Goal: Information Seeking & Learning: Find contact information

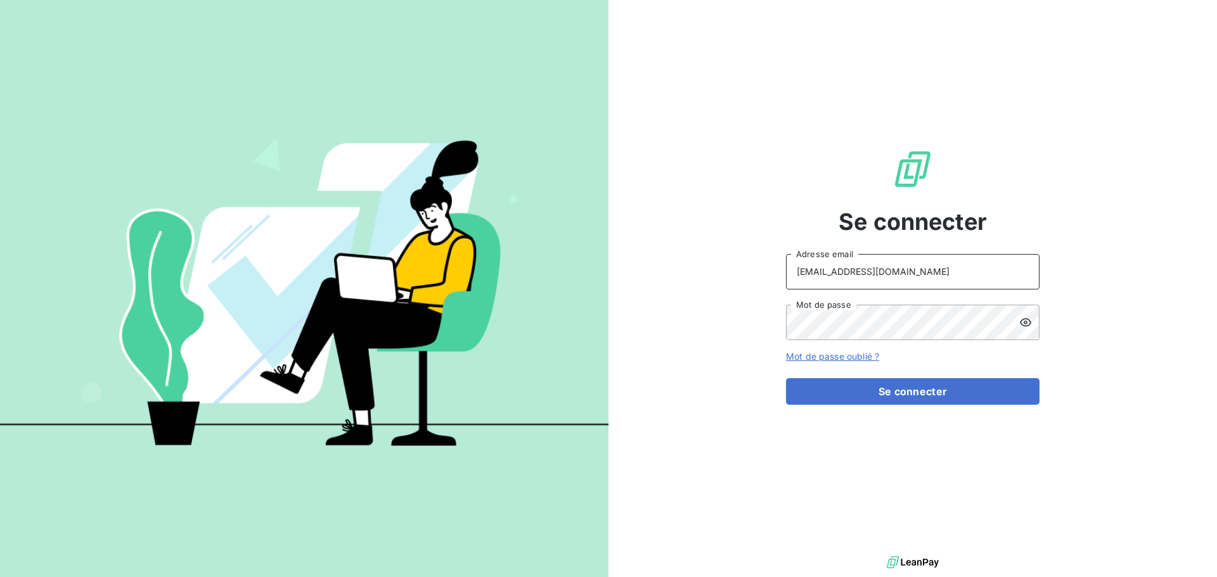
drag, startPoint x: 944, startPoint y: 274, endPoint x: 944, endPoint y: 286, distance: 12.7
click at [945, 274] on input "[EMAIL_ADDRESS][DOMAIN_NAME]" at bounding box center [912, 271] width 253 height 35
type input "[EMAIL_ADDRESS][DOMAIN_NAME]"
click at [882, 400] on button "Se connecter" at bounding box center [912, 391] width 253 height 27
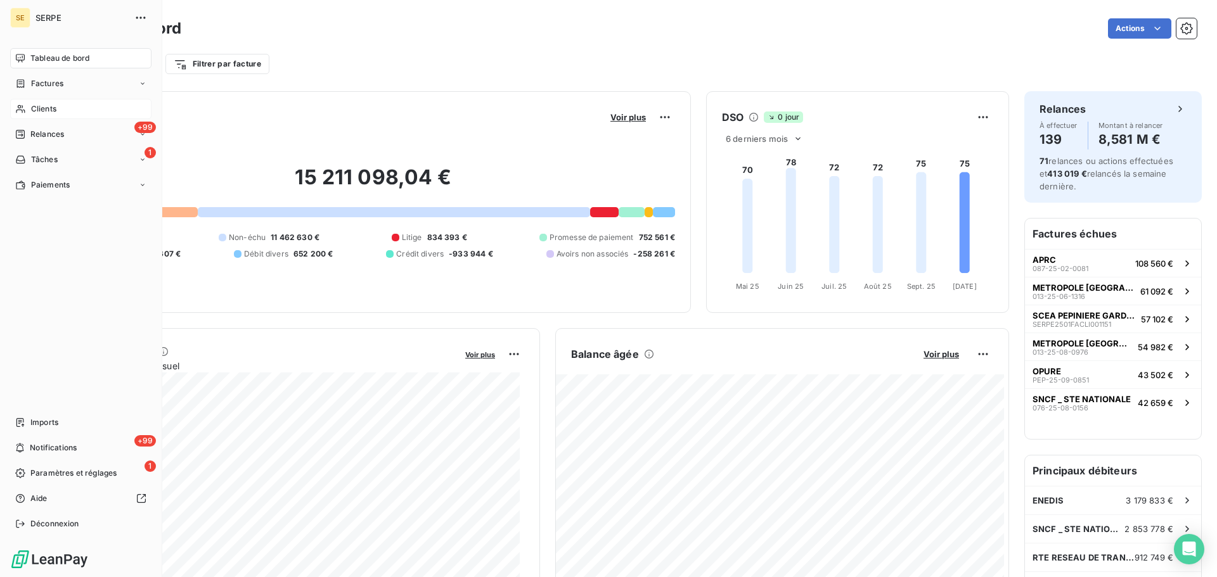
click at [37, 108] on span "Clients" at bounding box center [43, 108] width 25 height 11
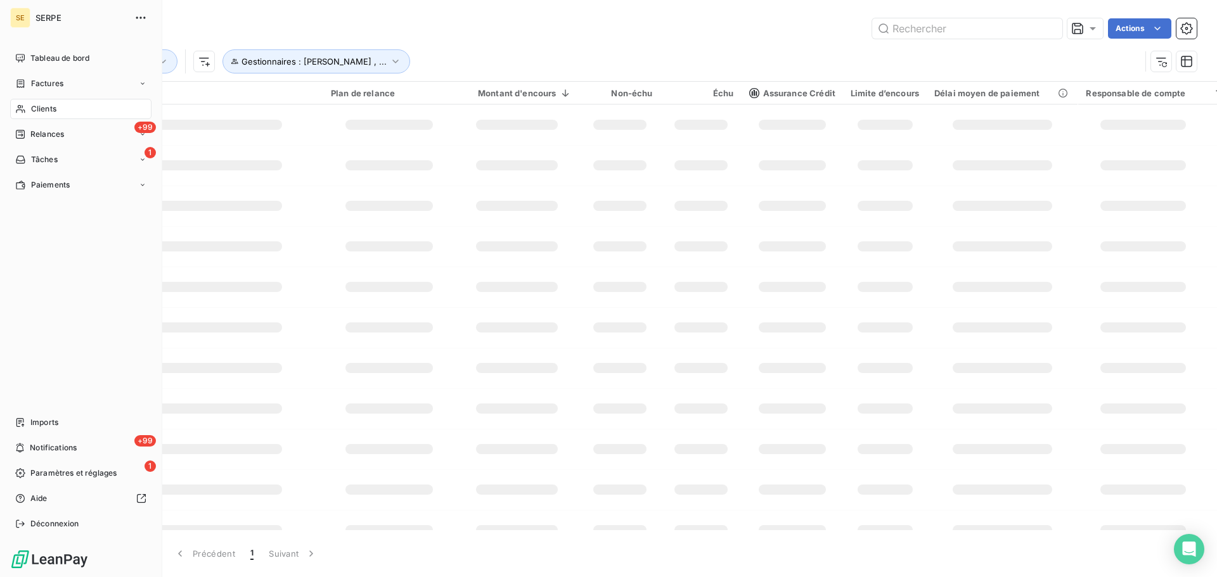
click at [40, 105] on span "Clients" at bounding box center [43, 108] width 25 height 11
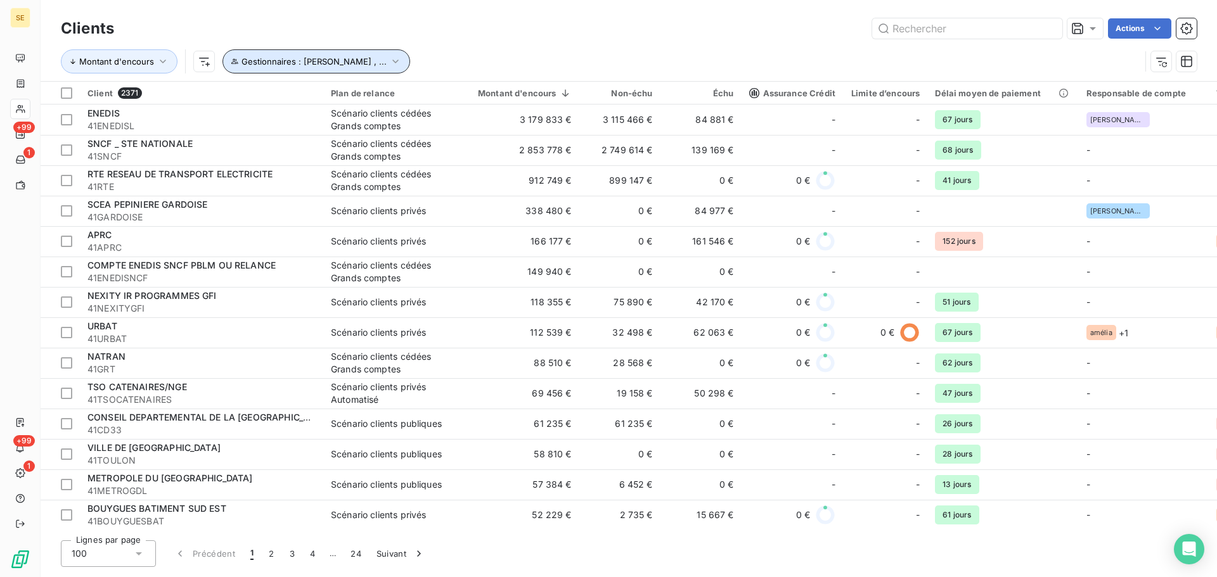
click at [400, 65] on icon "button" at bounding box center [395, 61] width 13 height 13
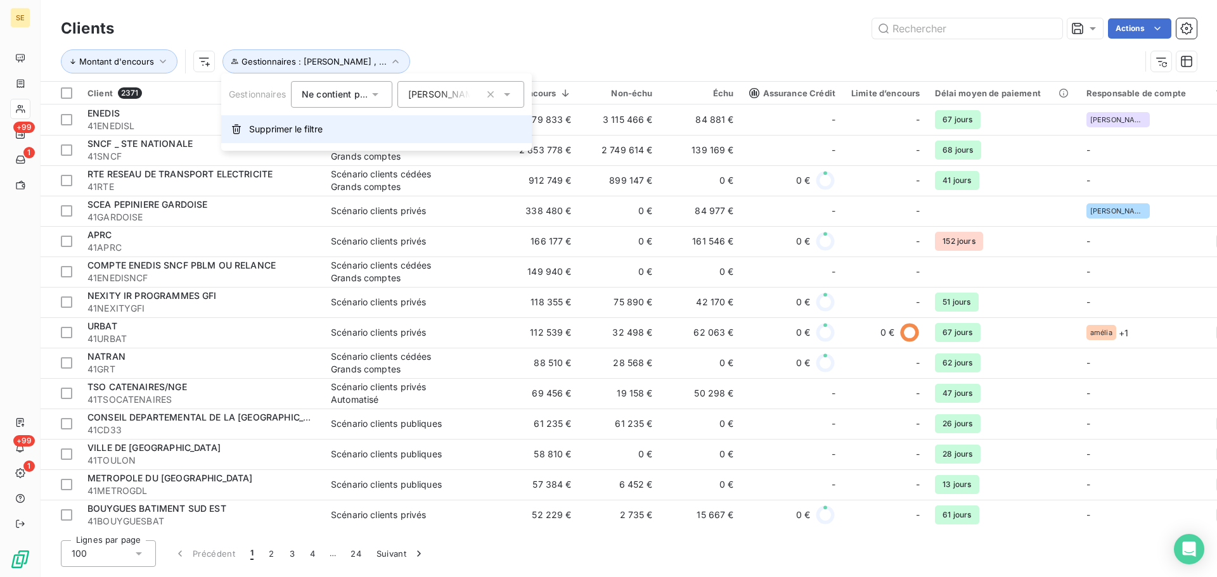
click at [308, 132] on span "Supprimer le filtre" at bounding box center [286, 129] width 74 height 13
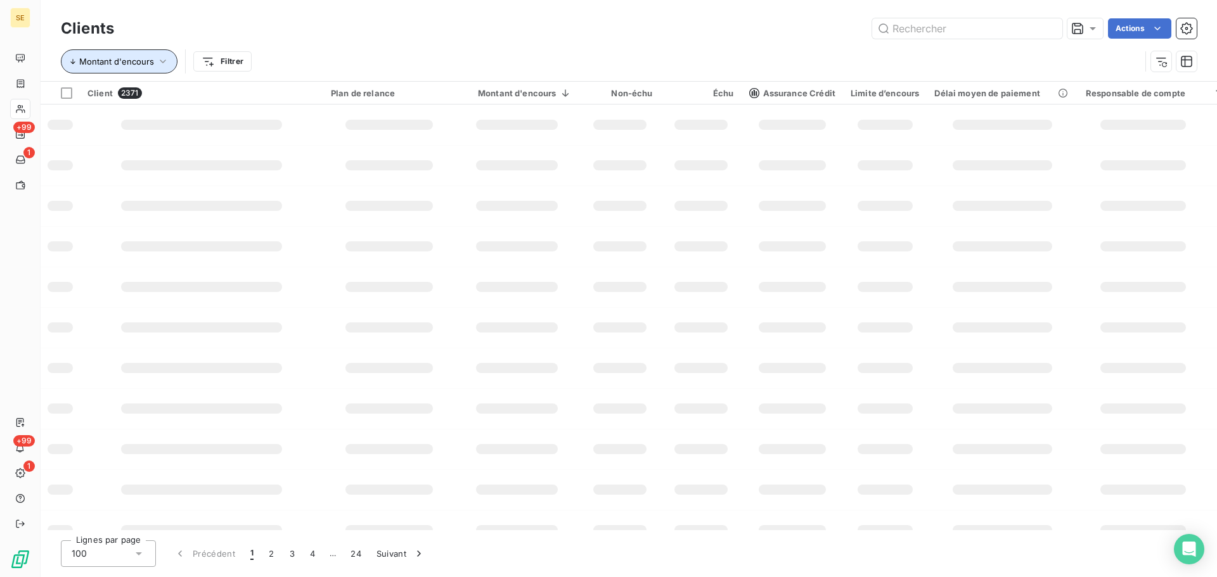
click at [157, 60] on icon "button" at bounding box center [163, 61] width 13 height 13
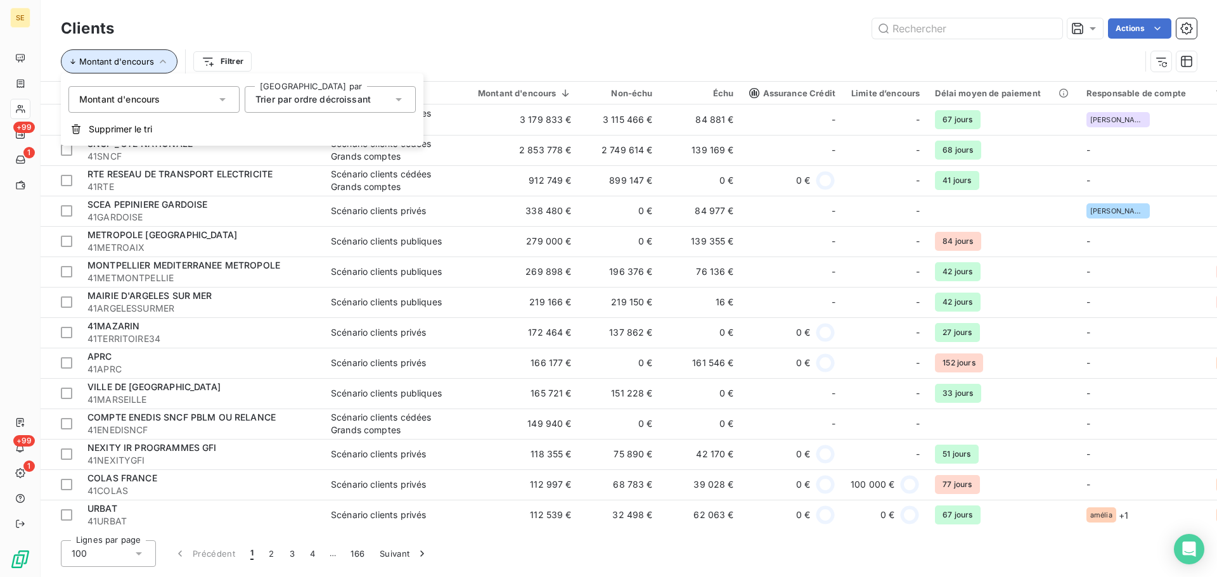
click at [150, 60] on button "Montant d'encours" at bounding box center [119, 61] width 117 height 24
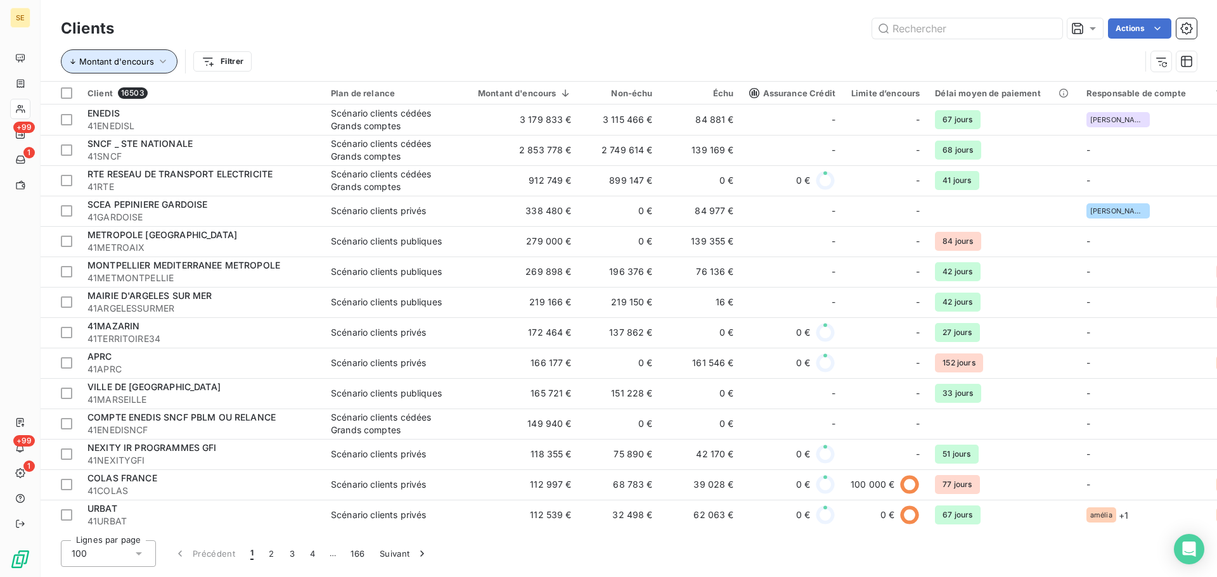
click at [160, 65] on icon "button" at bounding box center [163, 61] width 13 height 13
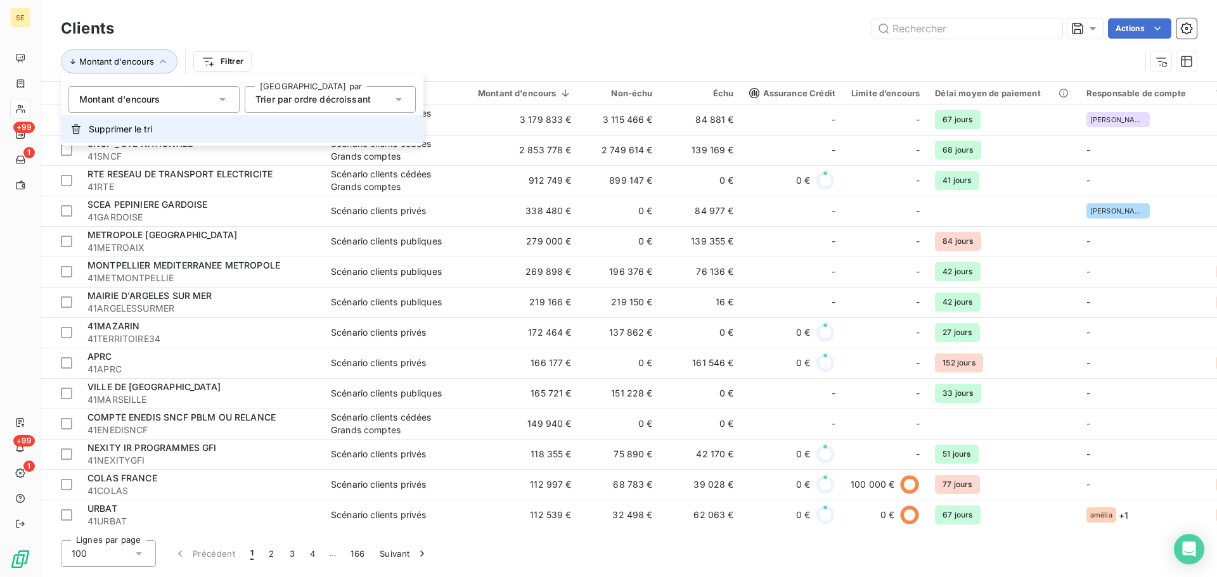
click at [132, 133] on span "Supprimer le tri" at bounding box center [120, 129] width 63 height 13
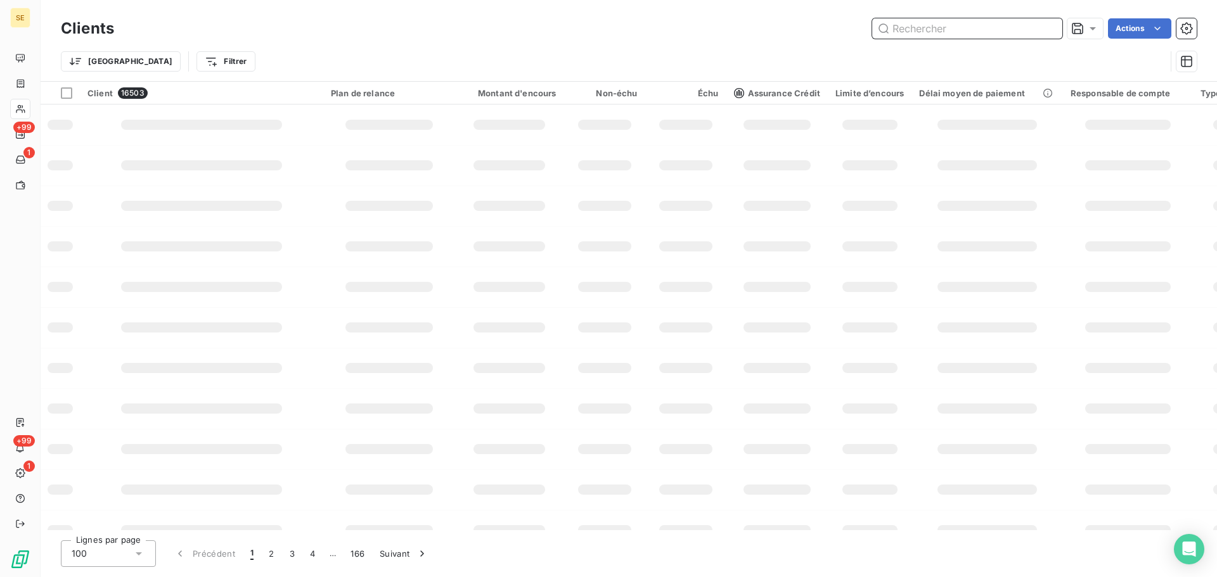
click at [964, 29] on input "text" at bounding box center [967, 28] width 190 height 20
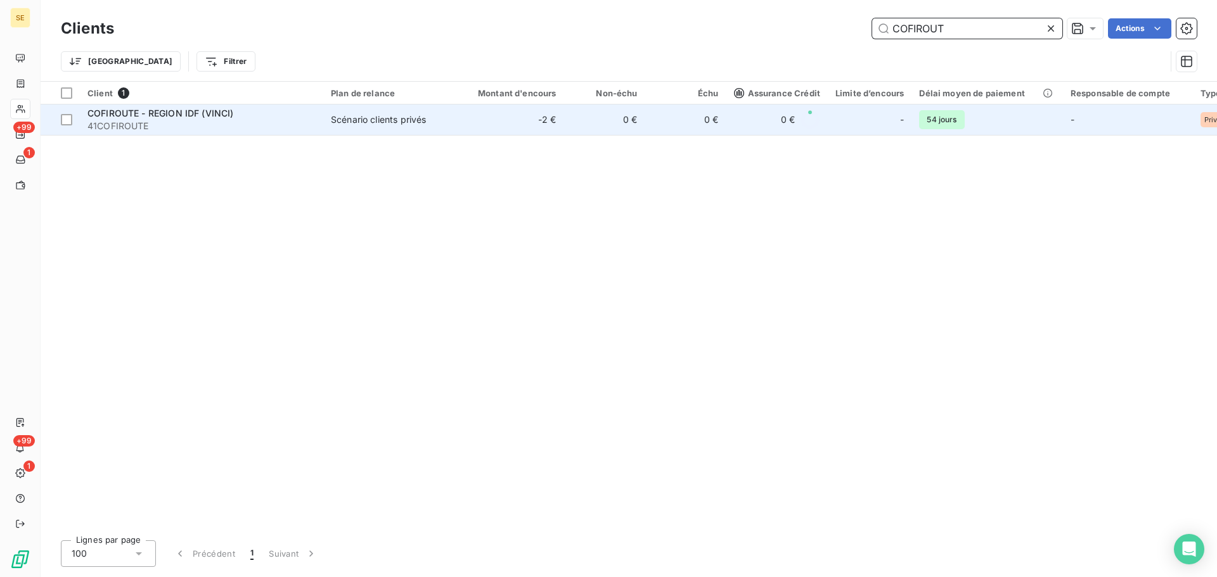
type input "COFIROUT"
click at [356, 113] on div "Scénario clients privés" at bounding box center [378, 119] width 95 height 13
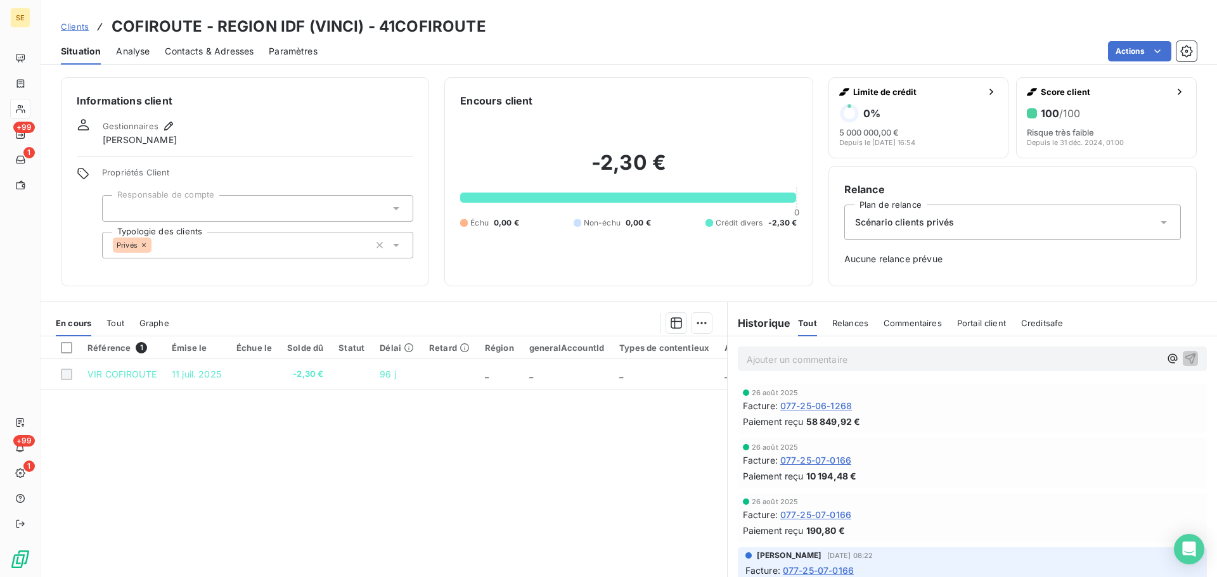
click at [245, 53] on span "Contacts & Adresses" at bounding box center [209, 51] width 89 height 13
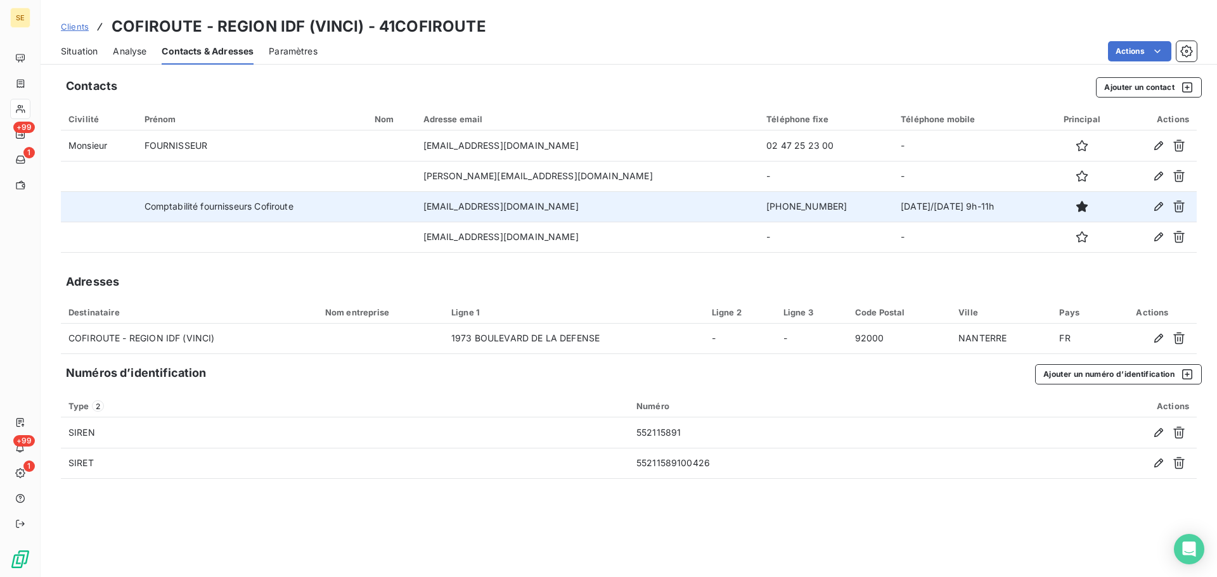
click at [525, 205] on td "[EMAIL_ADDRESS][DOMAIN_NAME]" at bounding box center [587, 206] width 343 height 30
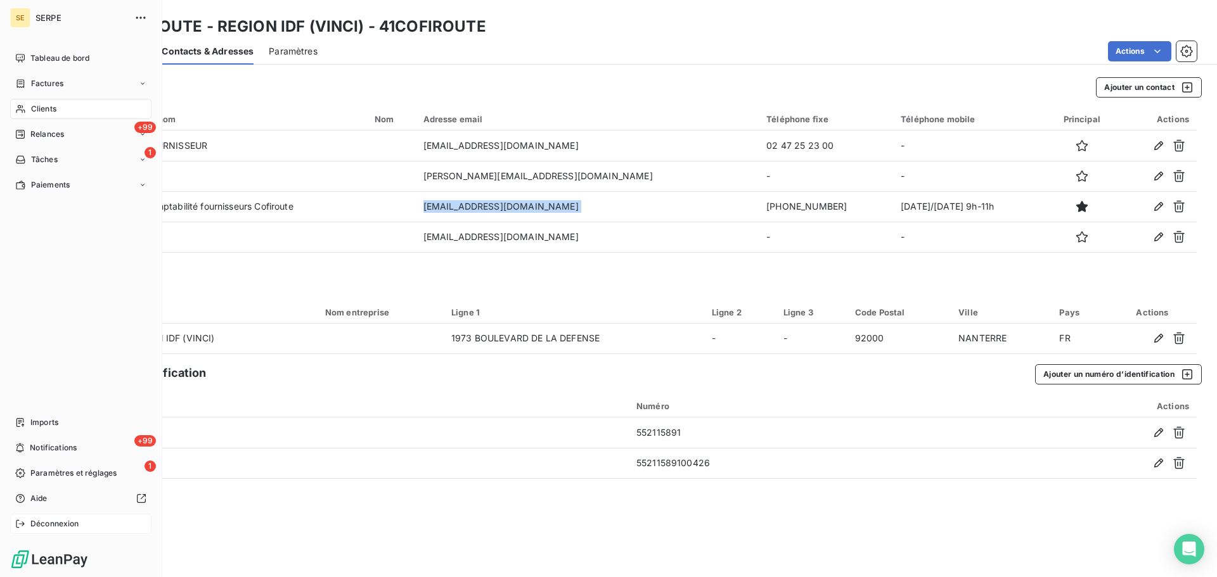
click at [44, 525] on span "Déconnexion" at bounding box center [54, 523] width 49 height 11
